Goal: Task Accomplishment & Management: Manage account settings

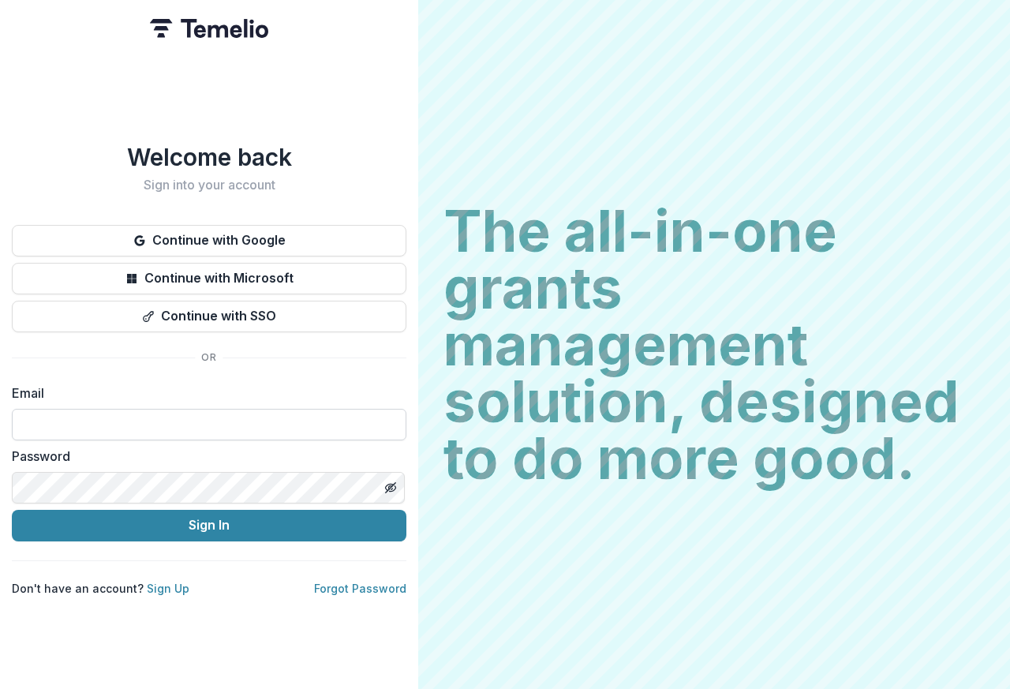
click at [73, 415] on input at bounding box center [209, 425] width 394 height 32
type input "**********"
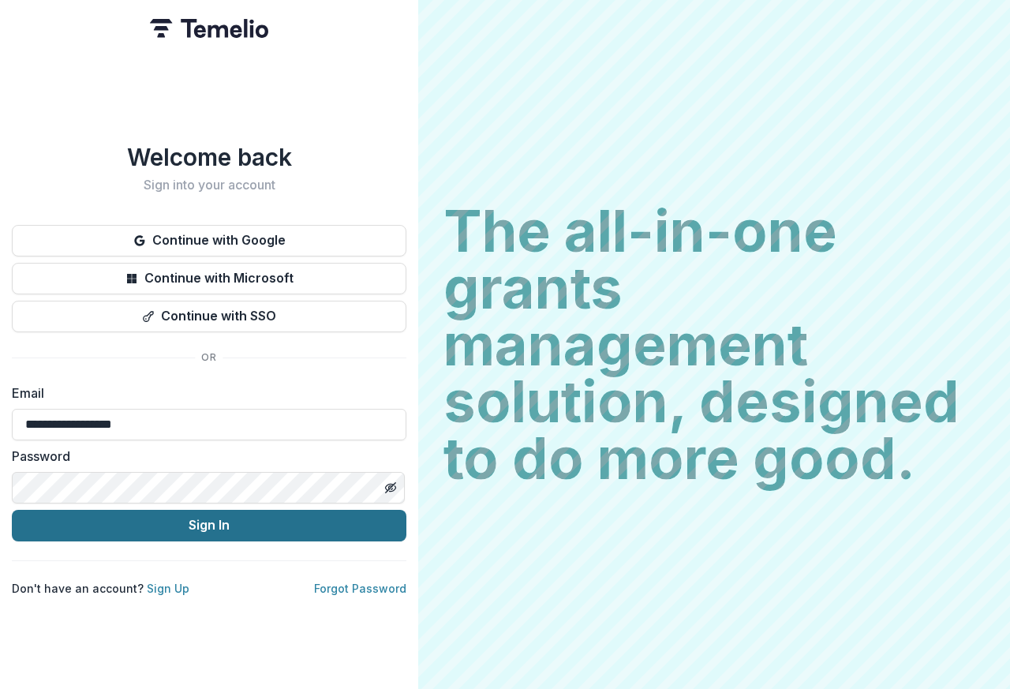
click at [139, 519] on button "Sign In" at bounding box center [209, 526] width 394 height 32
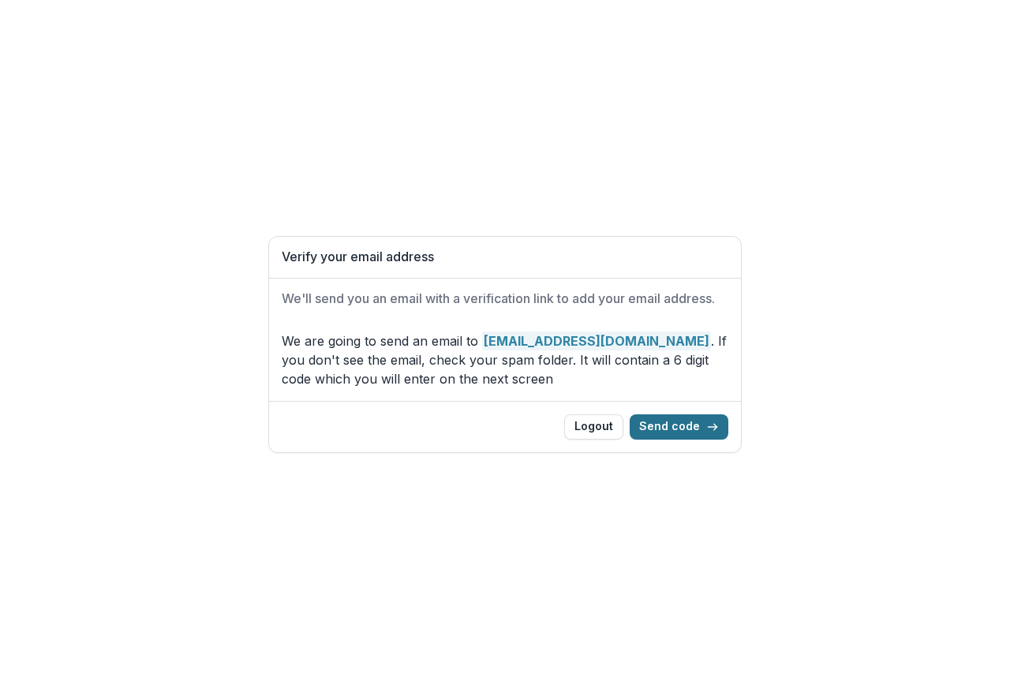
click at [679, 429] on button "Send code" at bounding box center [679, 426] width 99 height 25
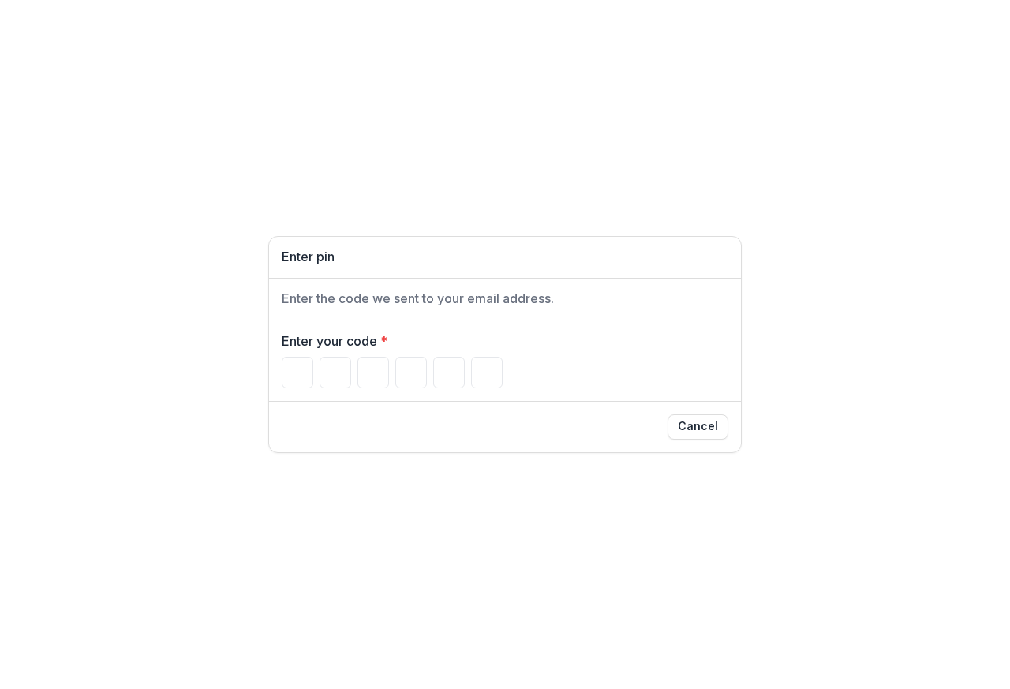
type input "*"
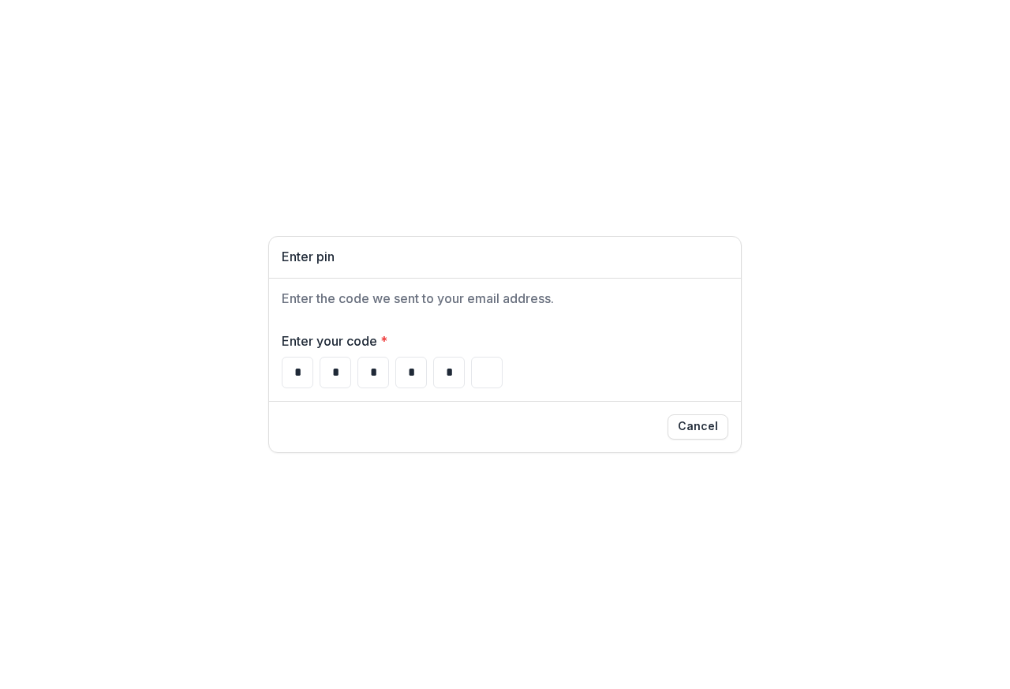
type input "*"
